Goal: Task Accomplishment & Management: Use online tool/utility

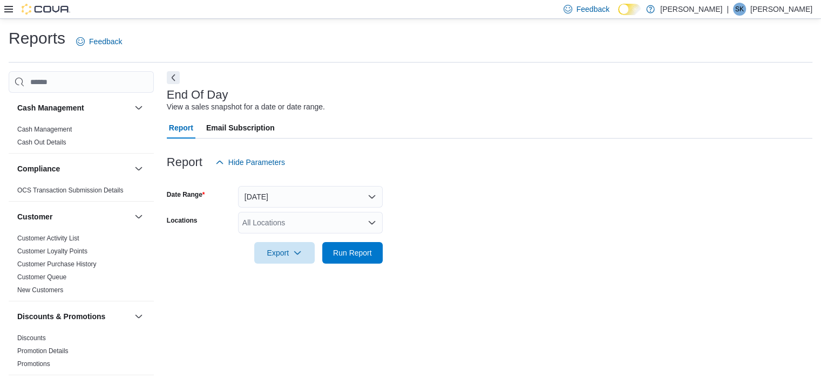
scroll to position [6, 0]
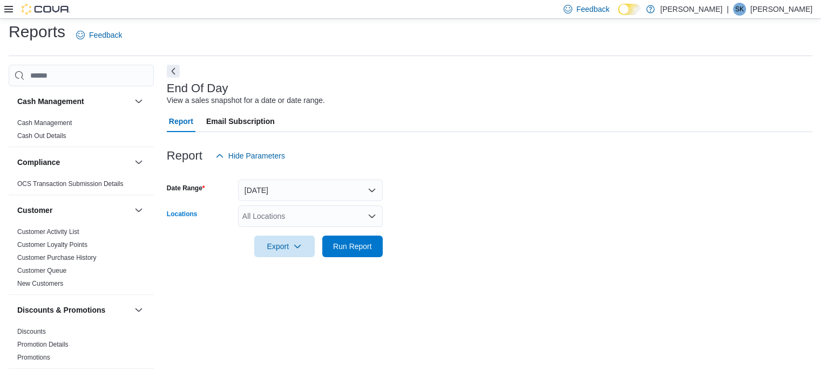
click at [270, 216] on div "All Locations" at bounding box center [310, 217] width 145 height 22
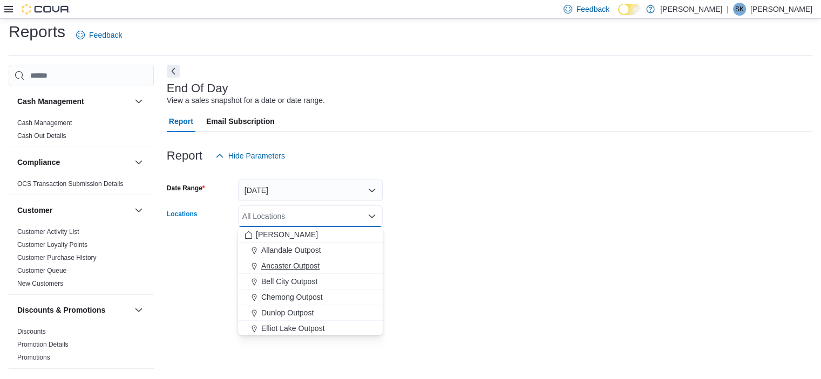
click at [306, 271] on button "Ancaster Outpost" at bounding box center [310, 266] width 145 height 16
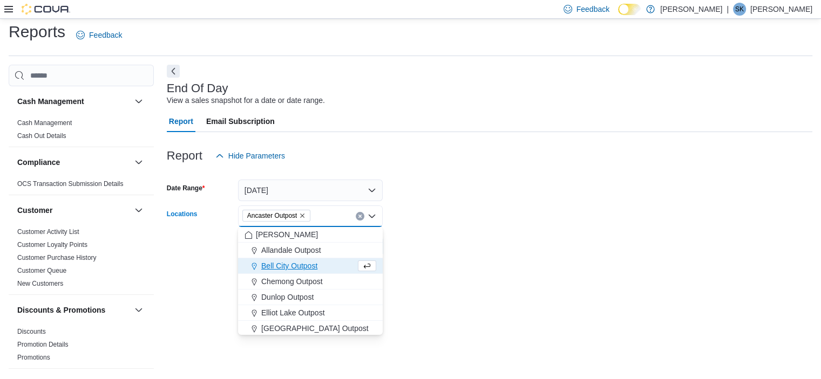
click at [304, 216] on icon "Remove Ancaster Outpost from selection in this group" at bounding box center [302, 216] width 4 height 4
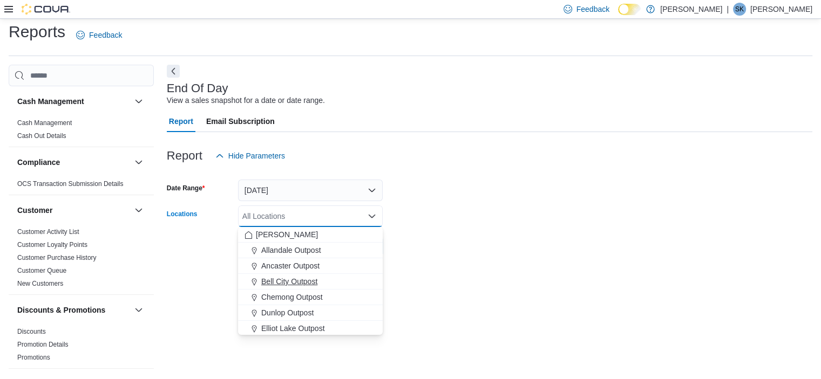
click at [288, 277] on span "Bell City Outpost" at bounding box center [289, 281] width 56 height 11
click at [410, 277] on div "End Of Day View a sales snapshot for a date or date range. Report Email Subscri…" at bounding box center [489, 218] width 645 height 306
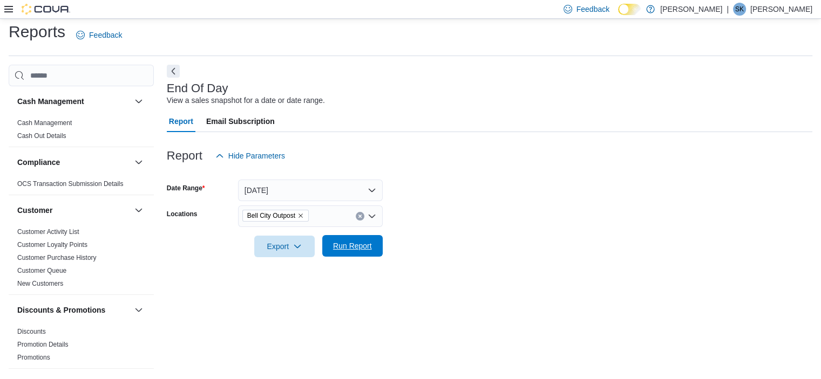
click at [348, 250] on span "Run Report" at bounding box center [352, 246] width 39 height 11
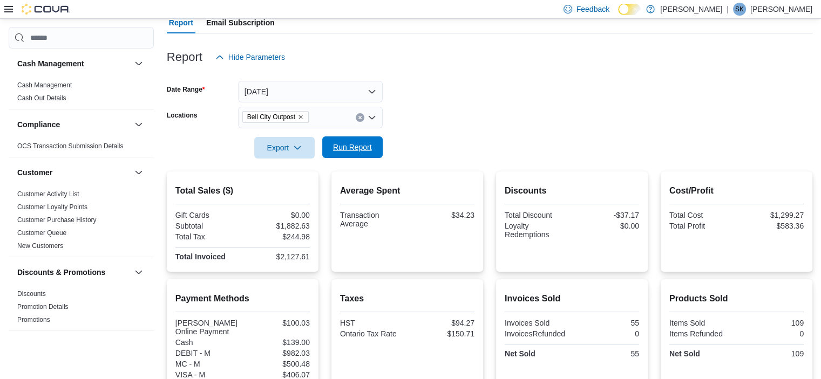
scroll to position [105, 0]
click at [300, 115] on icon "Remove Bell City Outpost from selection in this group" at bounding box center [300, 117] width 6 height 6
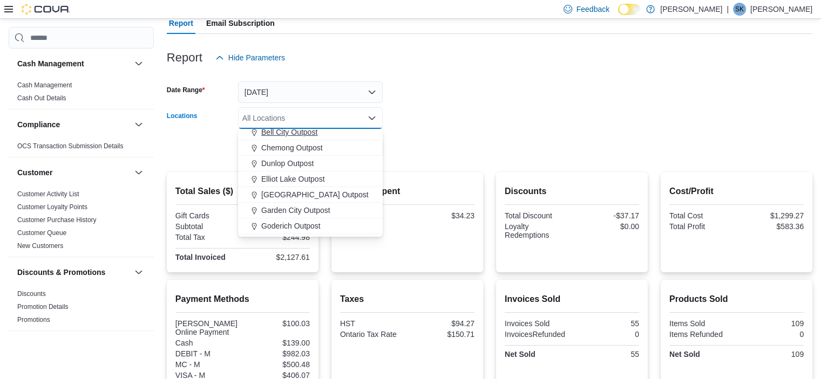
scroll to position [56, 0]
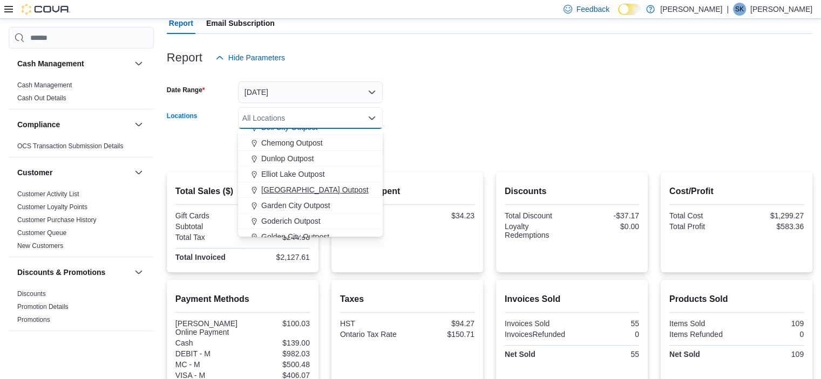
drag, startPoint x: 298, startPoint y: 187, endPoint x: 263, endPoint y: 188, distance: 34.5
click at [263, 188] on span "[GEOGRAPHIC_DATA] Outpost" at bounding box center [314, 189] width 107 height 11
click at [438, 140] on form "Date Range Today Locations Fort York Outpost Combo box. Selected. Fort York Out…" at bounding box center [489, 114] width 645 height 91
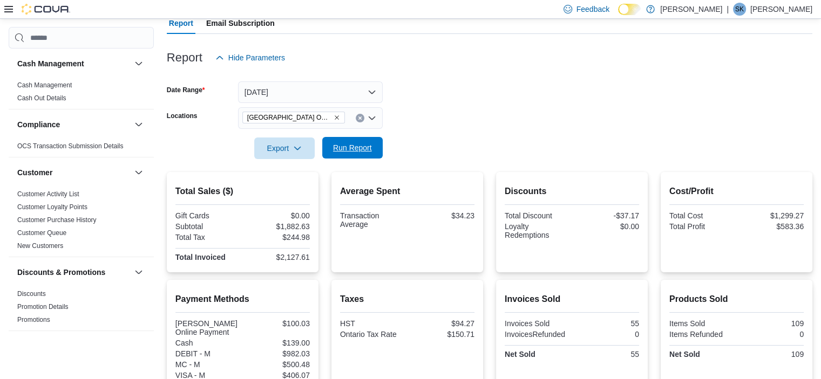
click at [365, 146] on span "Run Report" at bounding box center [352, 147] width 39 height 11
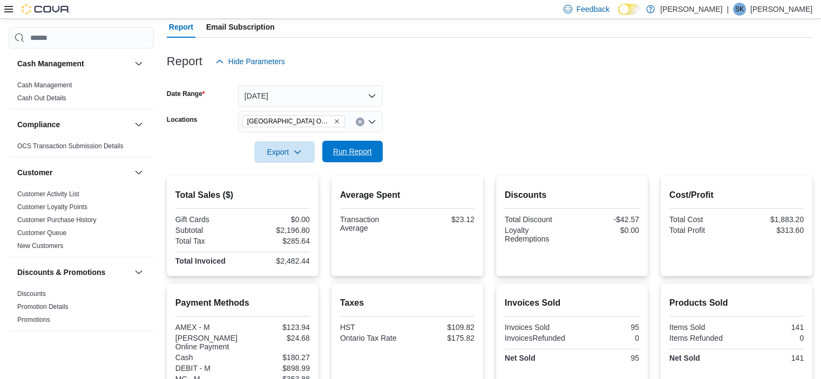
scroll to position [94, 0]
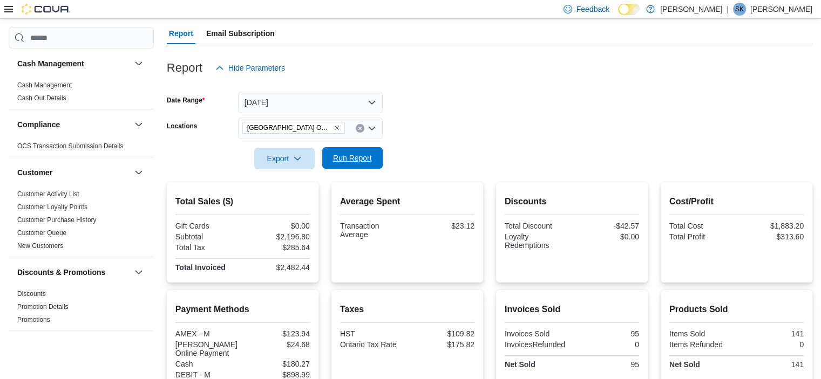
click at [354, 152] on span "Run Report" at bounding box center [352, 158] width 47 height 22
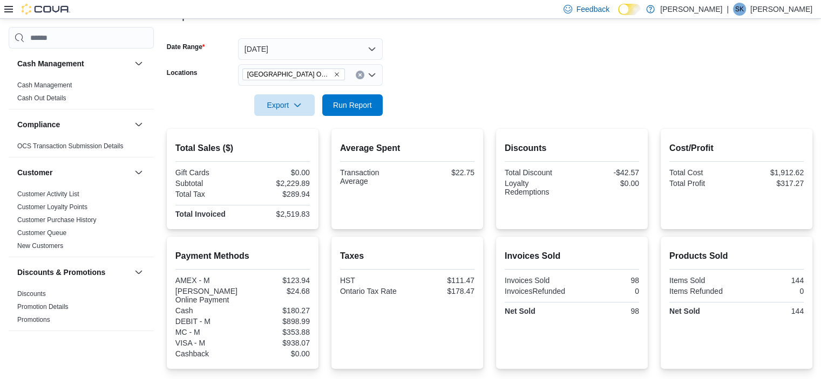
scroll to position [152, 0]
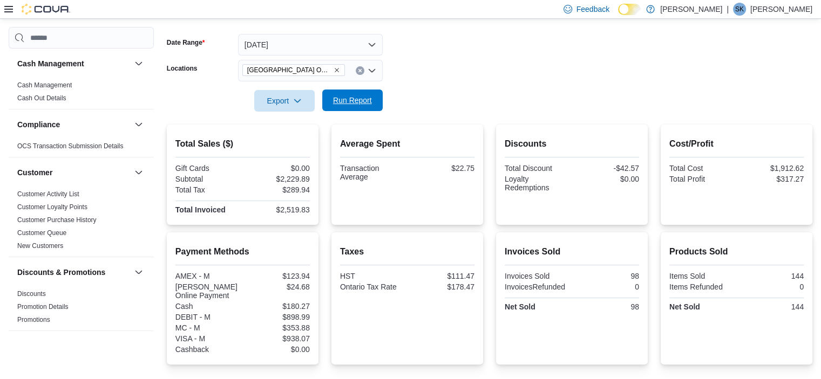
click at [337, 103] on span "Run Report" at bounding box center [352, 100] width 39 height 11
click at [351, 102] on span "Run Report" at bounding box center [352, 100] width 39 height 11
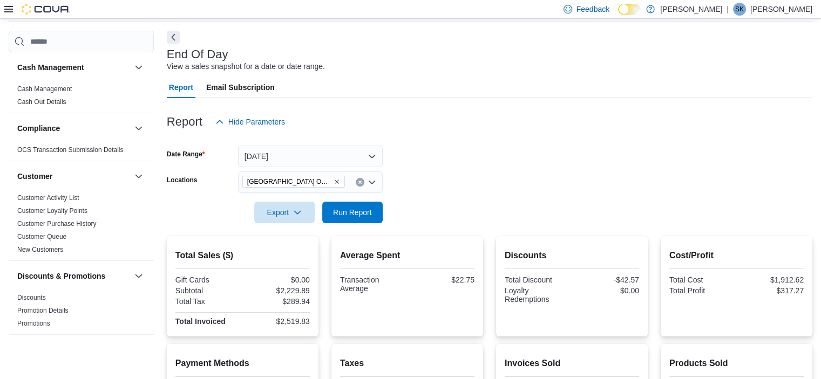
scroll to position [40, 0]
click at [254, 151] on button "[DATE]" at bounding box center [310, 157] width 145 height 22
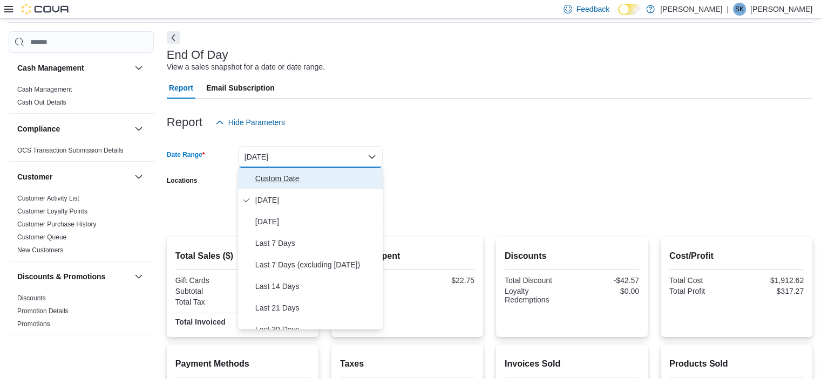
click at [285, 185] on button "Custom Date" at bounding box center [310, 179] width 145 height 22
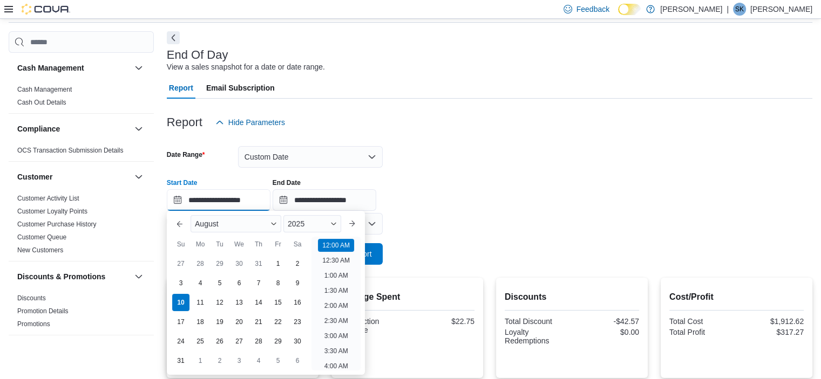
click at [229, 200] on input "**********" at bounding box center [219, 200] width 104 height 22
click at [196, 286] on div "4" at bounding box center [199, 283] width 19 height 19
type input "**********"
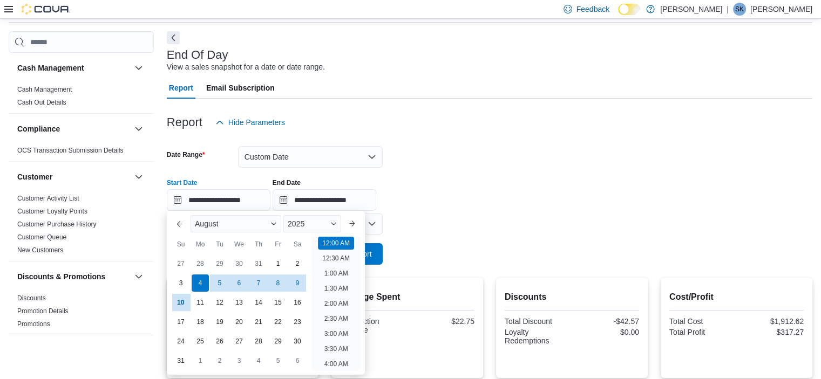
click at [479, 245] on form "**********" at bounding box center [489, 199] width 645 height 132
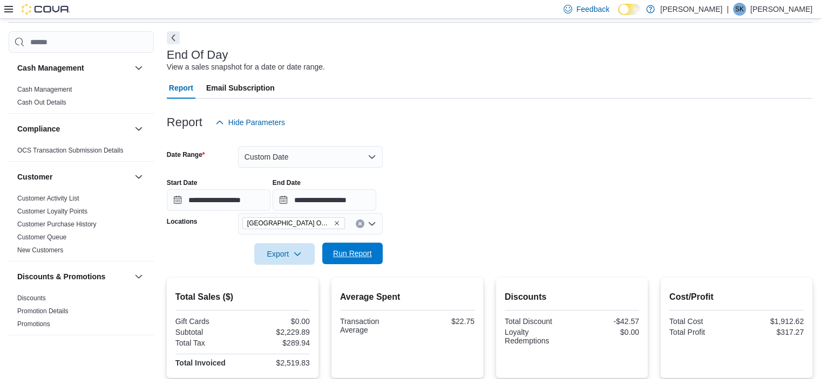
click at [358, 257] on span "Run Report" at bounding box center [352, 253] width 39 height 11
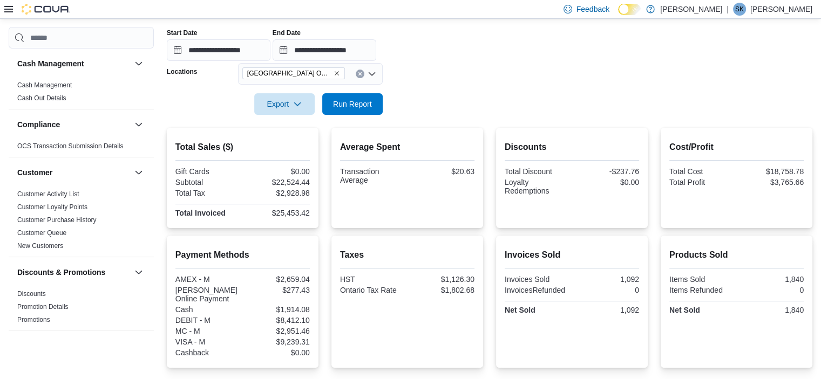
scroll to position [189, 0]
click at [345, 101] on span "Run Report" at bounding box center [352, 104] width 39 height 11
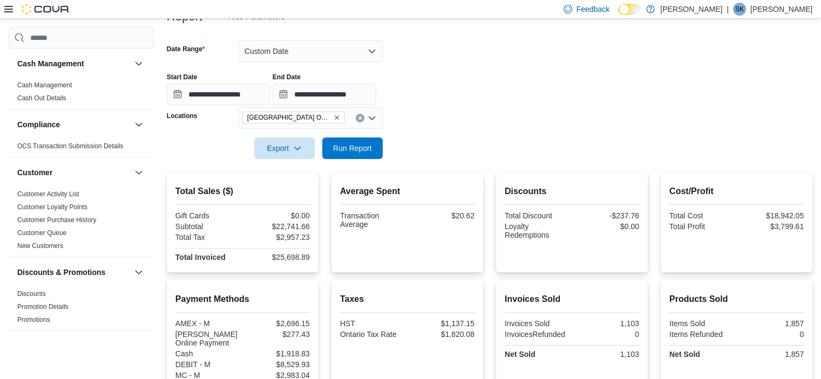
scroll to position [145, 0]
click at [283, 45] on button "Custom Date" at bounding box center [310, 52] width 145 height 22
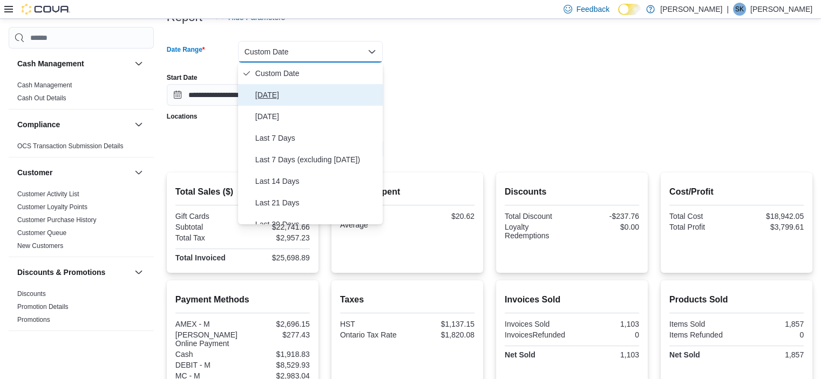
click at [285, 94] on span "[DATE]" at bounding box center [316, 94] width 123 height 13
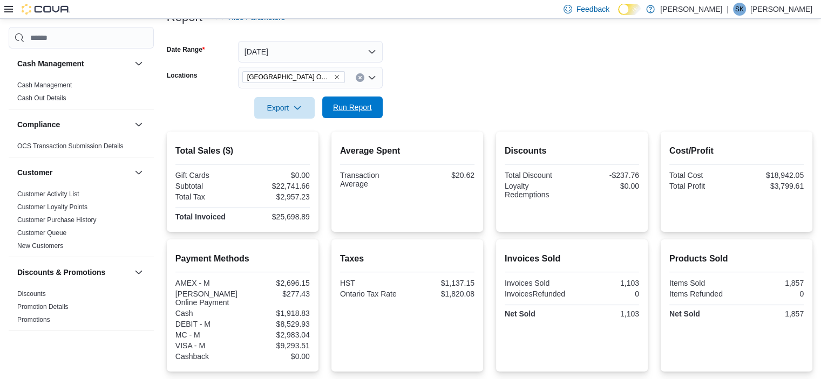
click at [348, 110] on span "Run Report" at bounding box center [352, 107] width 39 height 11
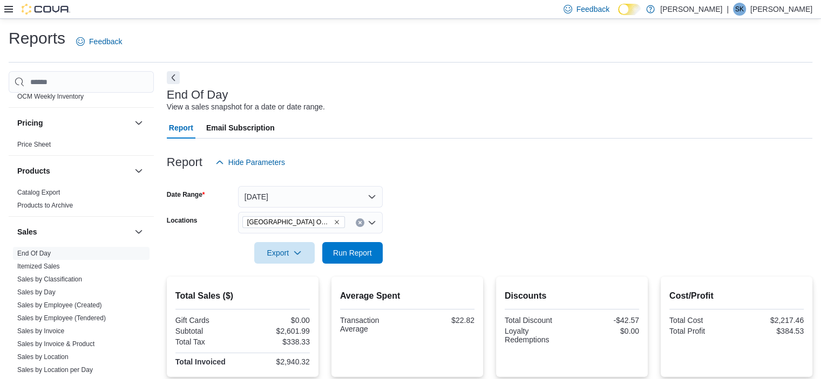
scroll to position [629, 0]
click at [31, 233] on h3 "Sales" at bounding box center [27, 230] width 20 height 11
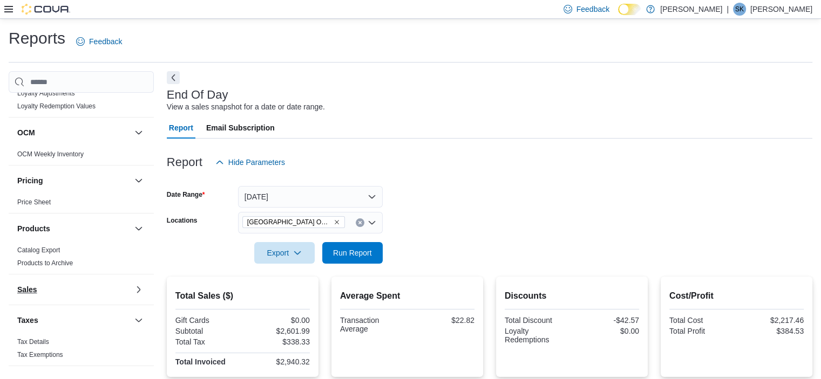
scroll to position [569, 0]
click at [28, 292] on h3 "Sales" at bounding box center [27, 291] width 20 height 11
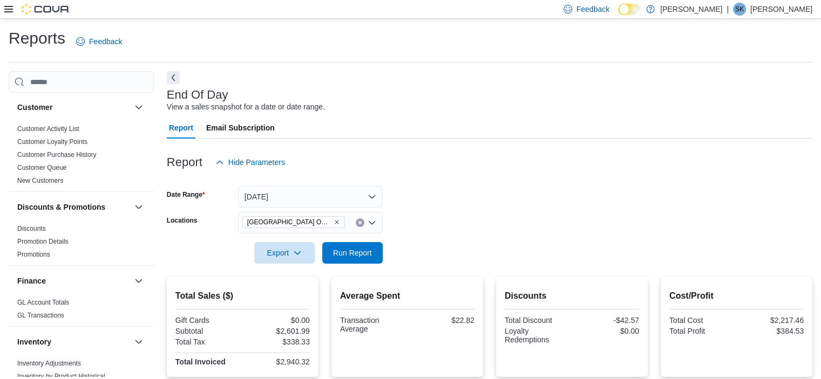
scroll to position [0, 0]
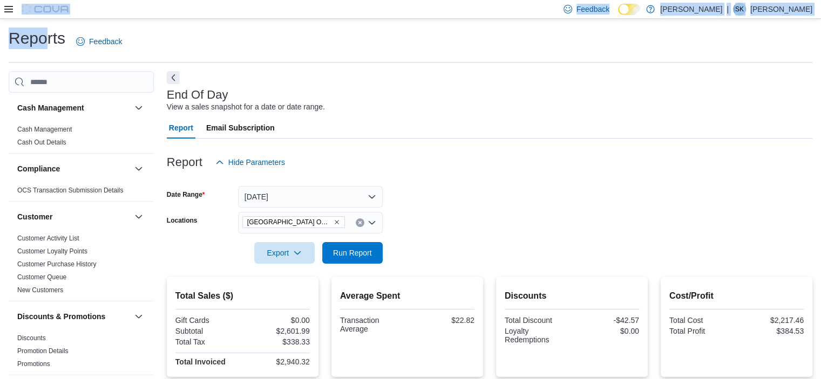
drag, startPoint x: 45, startPoint y: 40, endPoint x: 10, endPoint y: 10, distance: 45.9
click at [10, 10] on div "Feedback Dark Mode Miss Jones | SK Sam Kochany Reports Feedback Cash Management…" at bounding box center [410, 325] width 821 height 651
click at [10, 10] on icon at bounding box center [8, 9] width 9 height 9
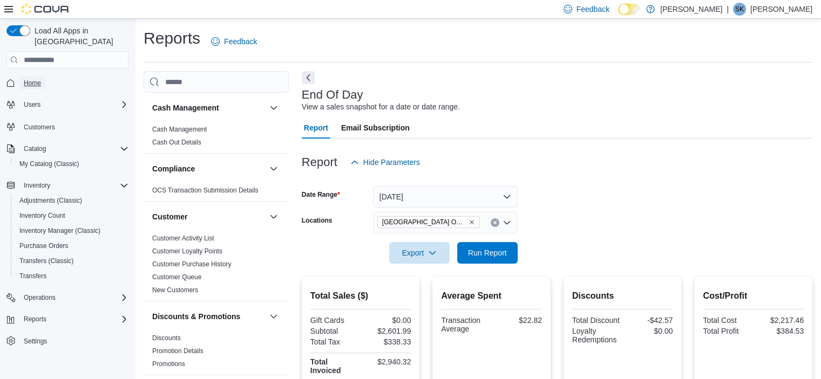
click at [28, 79] on span "Home" at bounding box center [32, 83] width 17 height 9
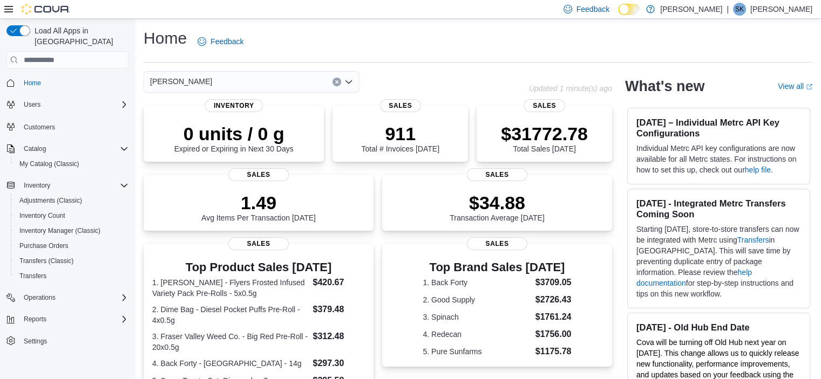
click at [347, 81] on icon "Open list of options" at bounding box center [348, 82] width 9 height 9
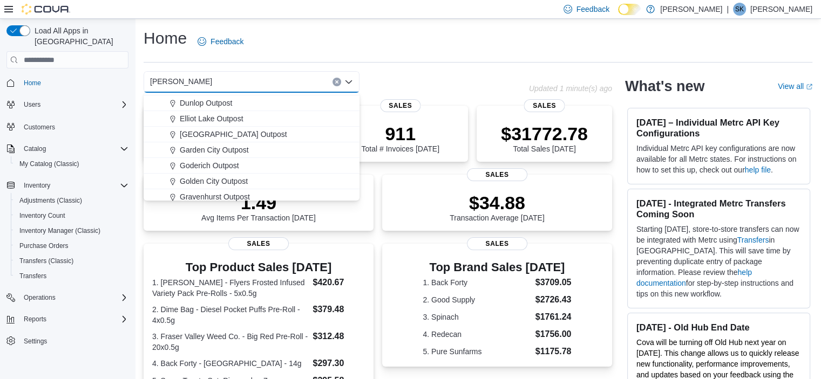
scroll to position [73, 0]
click at [216, 131] on span "[GEOGRAPHIC_DATA] Outpost" at bounding box center [233, 136] width 107 height 11
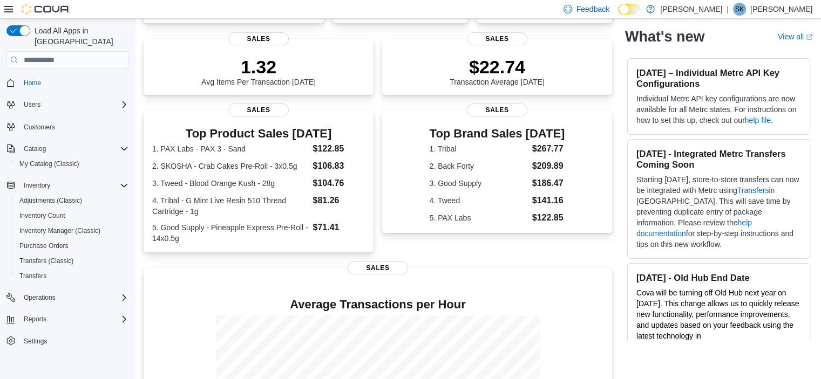
scroll to position [0, 0]
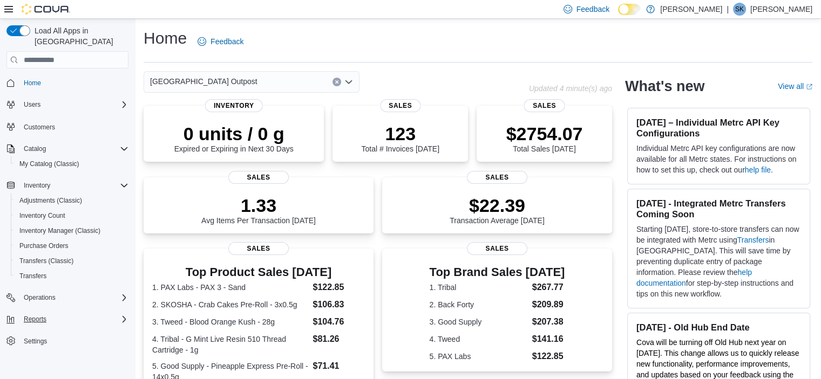
click at [72, 313] on div "Reports" at bounding box center [73, 319] width 109 height 13
click at [44, 358] on link "Reports" at bounding box center [30, 364] width 31 height 13
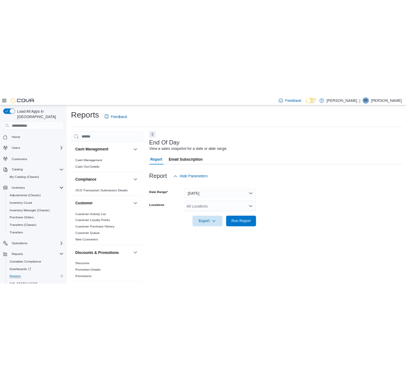
scroll to position [6, 0]
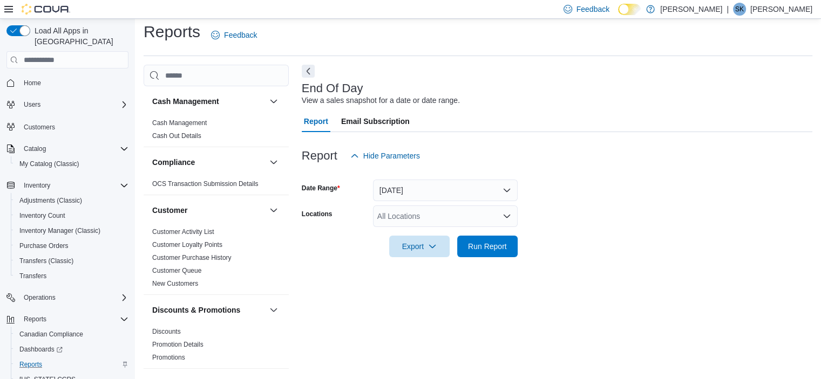
click at [381, 216] on div "All Locations" at bounding box center [445, 217] width 145 height 22
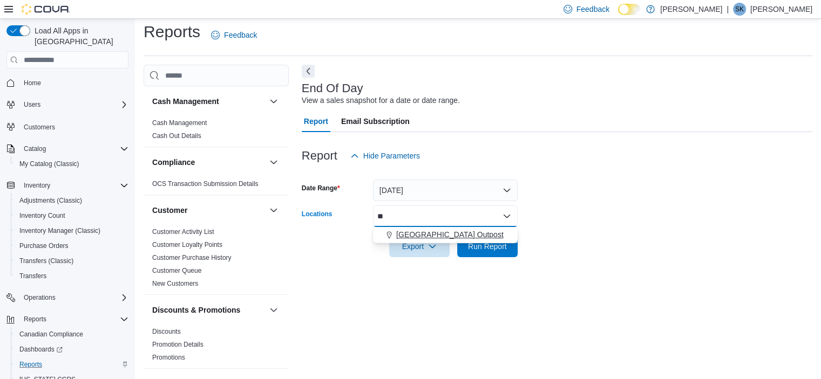
type input "**"
click at [422, 241] on button "[GEOGRAPHIC_DATA] Outpost" at bounding box center [445, 235] width 145 height 16
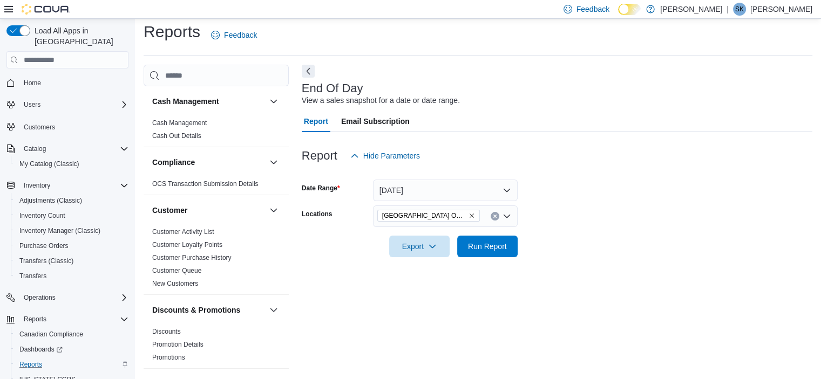
click at [544, 241] on form "Date Range [DATE] Locations [GEOGRAPHIC_DATA] Outpost Export Run Report" at bounding box center [557, 212] width 510 height 91
click at [508, 245] on span "Run Report" at bounding box center [486, 246] width 47 height 22
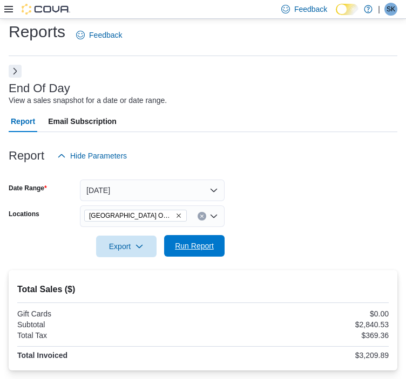
click at [183, 248] on span "Run Report" at bounding box center [194, 246] width 39 height 11
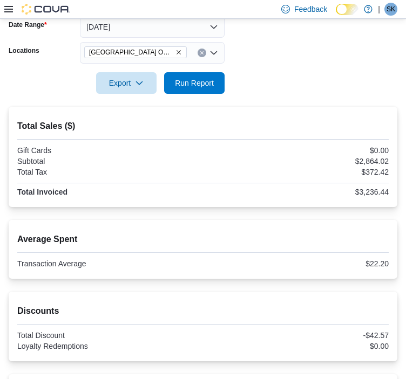
scroll to position [198, 0]
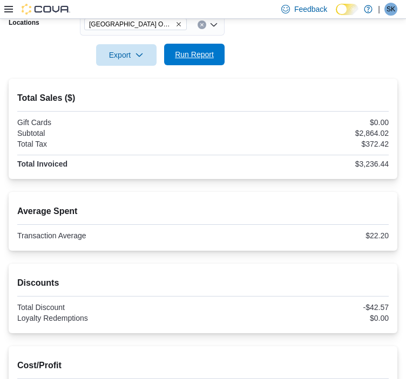
click at [186, 61] on span "Run Report" at bounding box center [193, 55] width 47 height 22
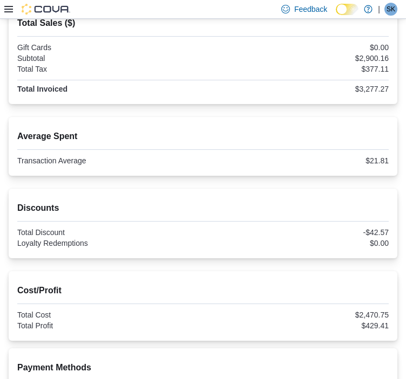
scroll to position [151, 0]
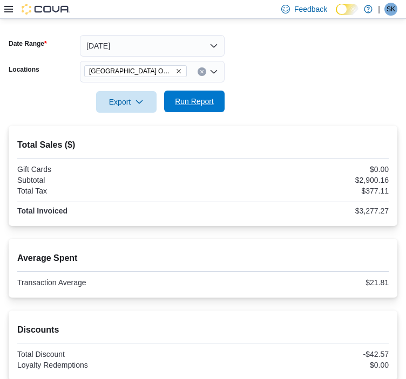
click at [193, 99] on span "Run Report" at bounding box center [194, 101] width 39 height 11
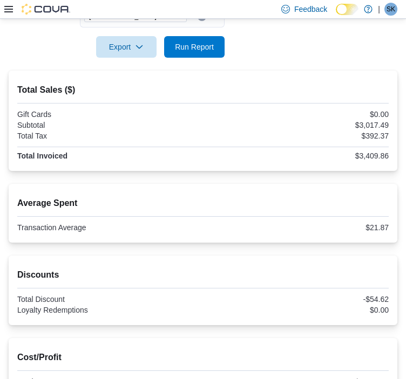
scroll to position [205, 0]
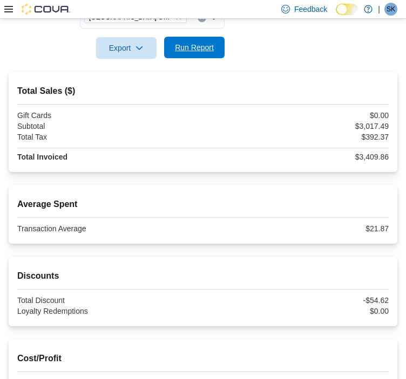
click at [175, 55] on span "Run Report" at bounding box center [193, 48] width 47 height 22
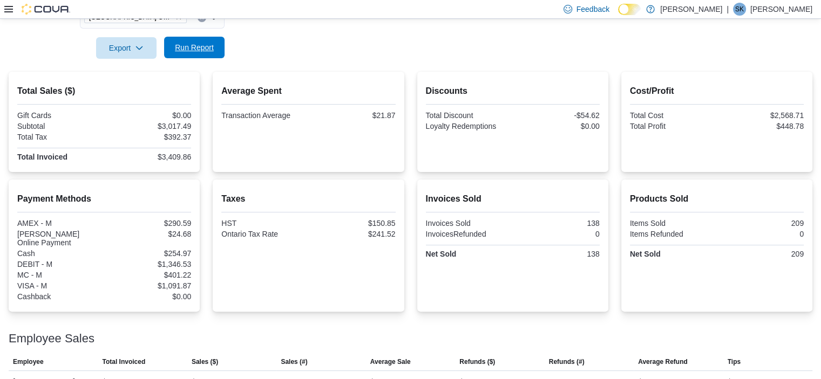
click at [198, 38] on span "Run Report" at bounding box center [193, 48] width 47 height 22
click at [184, 47] on span "Run Report" at bounding box center [194, 47] width 39 height 11
click at [190, 45] on span "Run Report" at bounding box center [194, 47] width 39 height 11
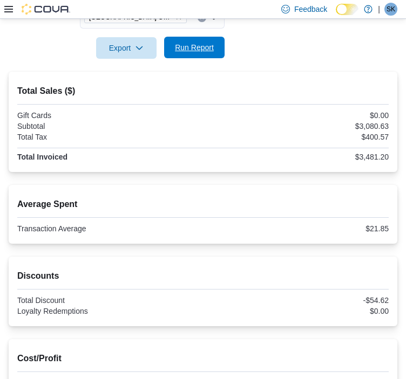
click at [209, 38] on span "Run Report" at bounding box center [193, 48] width 47 height 22
click at [194, 44] on span "Run Report" at bounding box center [194, 47] width 39 height 11
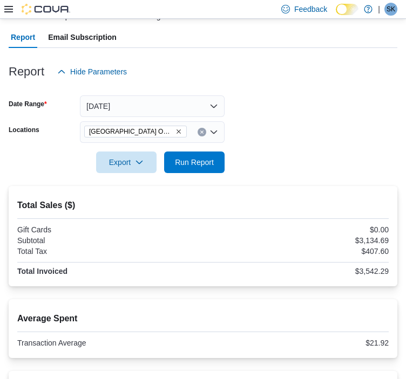
scroll to position [90, 0]
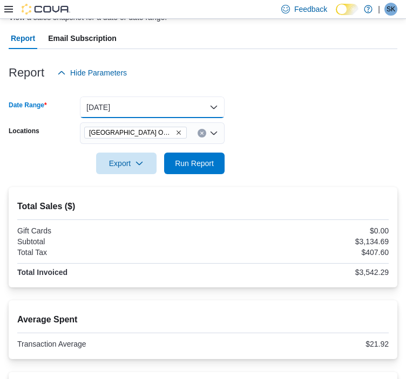
click at [121, 107] on button "[DATE]" at bounding box center [152, 108] width 145 height 22
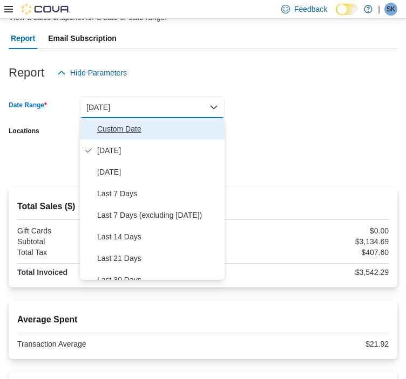
click at [114, 127] on span "Custom Date" at bounding box center [158, 128] width 123 height 13
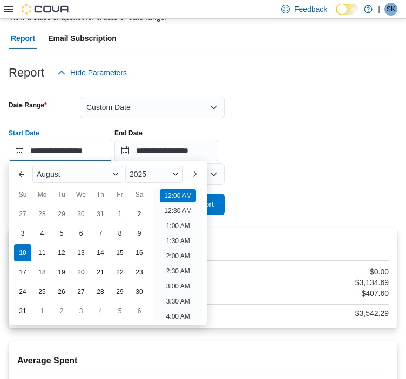
click at [78, 146] on input "**********" at bounding box center [61, 151] width 104 height 22
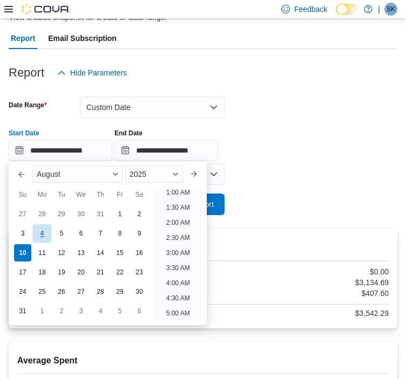
click at [44, 233] on div "4" at bounding box center [41, 233] width 19 height 19
type input "**********"
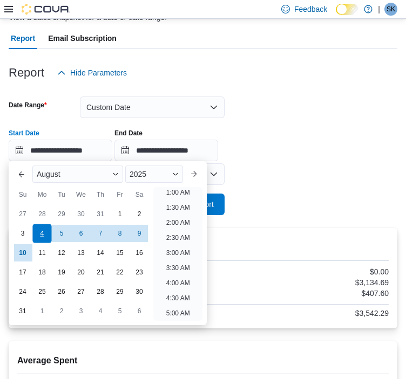
scroll to position [2, 0]
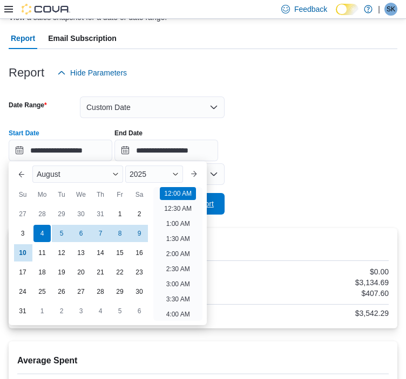
click at [217, 209] on span "Run Report" at bounding box center [193, 204] width 47 height 22
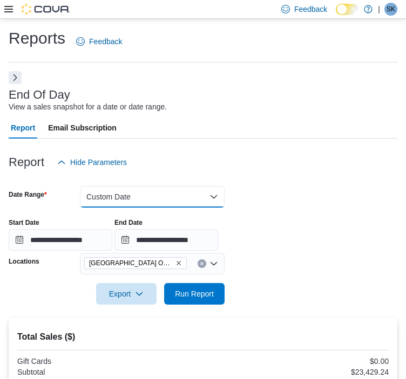
click at [147, 193] on button "Custom Date" at bounding box center [152, 197] width 145 height 22
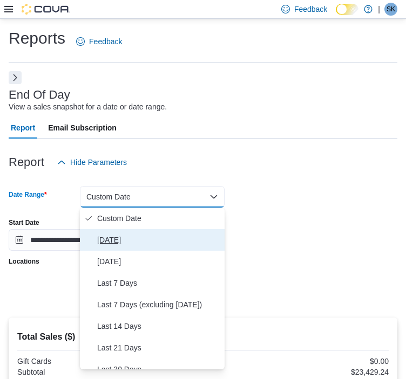
click at [114, 249] on button "[DATE]" at bounding box center [152, 240] width 145 height 22
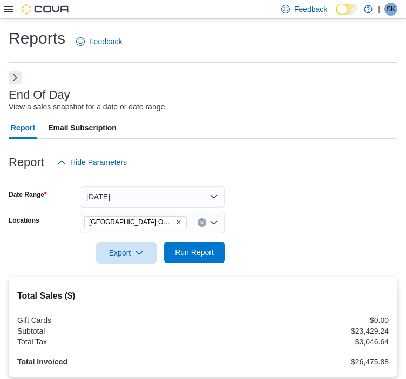
click at [179, 256] on span "Run Report" at bounding box center [194, 252] width 39 height 11
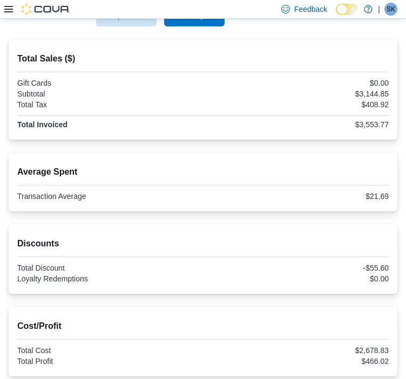
scroll to position [177, 0]
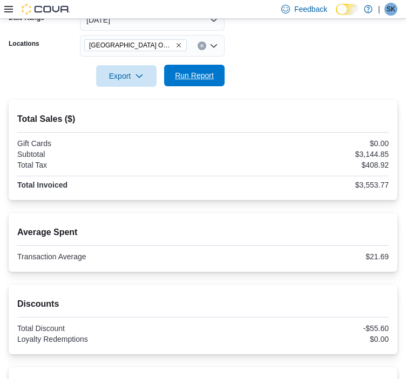
click at [190, 75] on span "Run Report" at bounding box center [194, 75] width 39 height 11
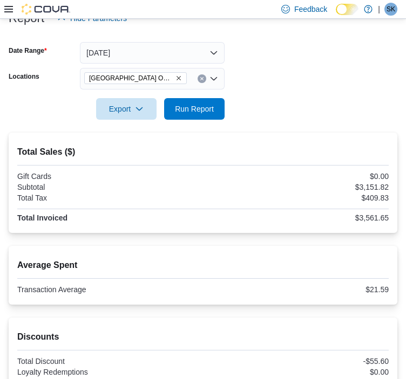
scroll to position [120, 0]
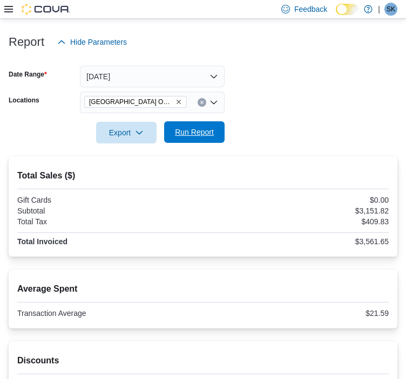
click at [186, 131] on span "Run Report" at bounding box center [194, 132] width 39 height 11
click at [199, 137] on span "Run Report" at bounding box center [194, 132] width 39 height 11
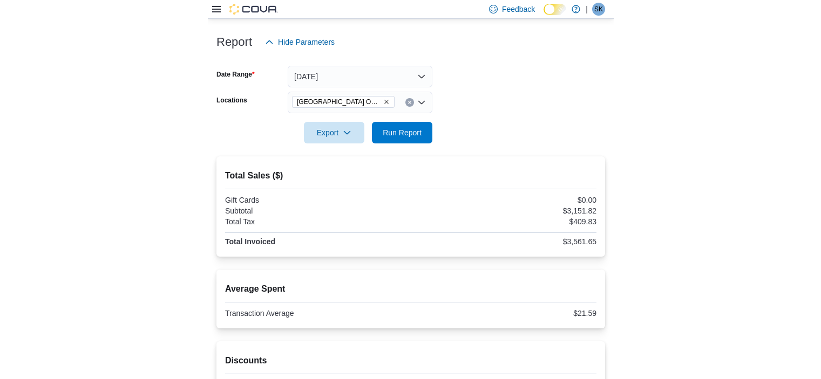
scroll to position [148, 0]
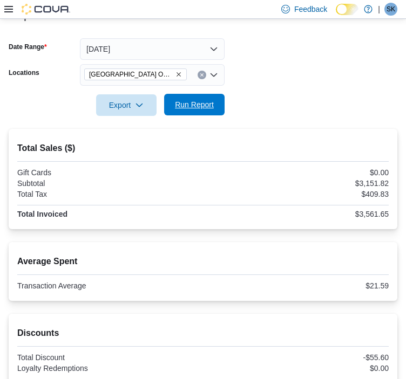
click at [190, 108] on span "Run Report" at bounding box center [194, 104] width 39 height 11
click at [188, 104] on span "Run Report" at bounding box center [194, 104] width 39 height 11
